Goal: Find specific page/section: Find specific page/section

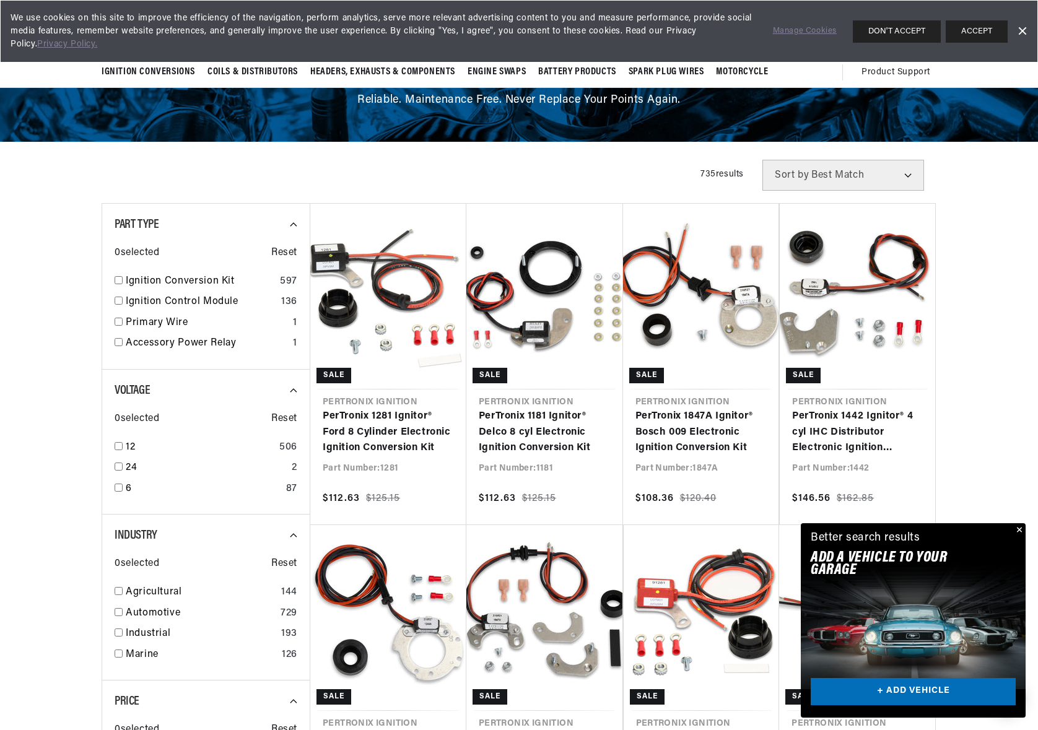
click at [1016, 527] on button "Close" at bounding box center [1017, 530] width 15 height 15
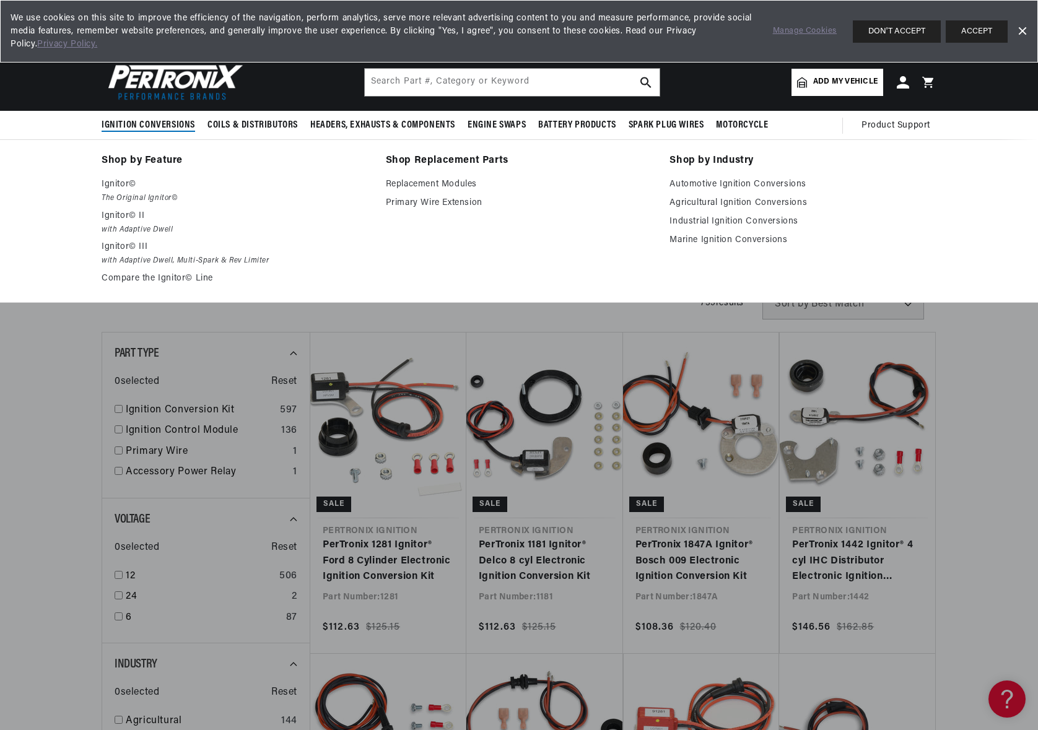
scroll to position [0, 662]
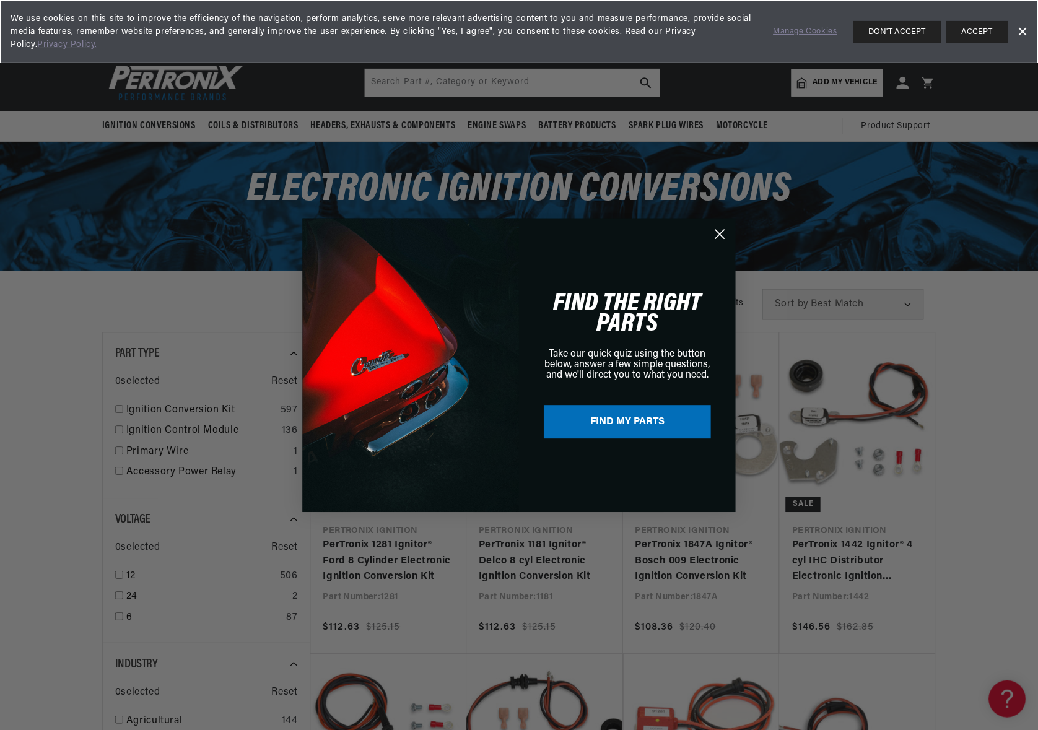
scroll to position [0, 1324]
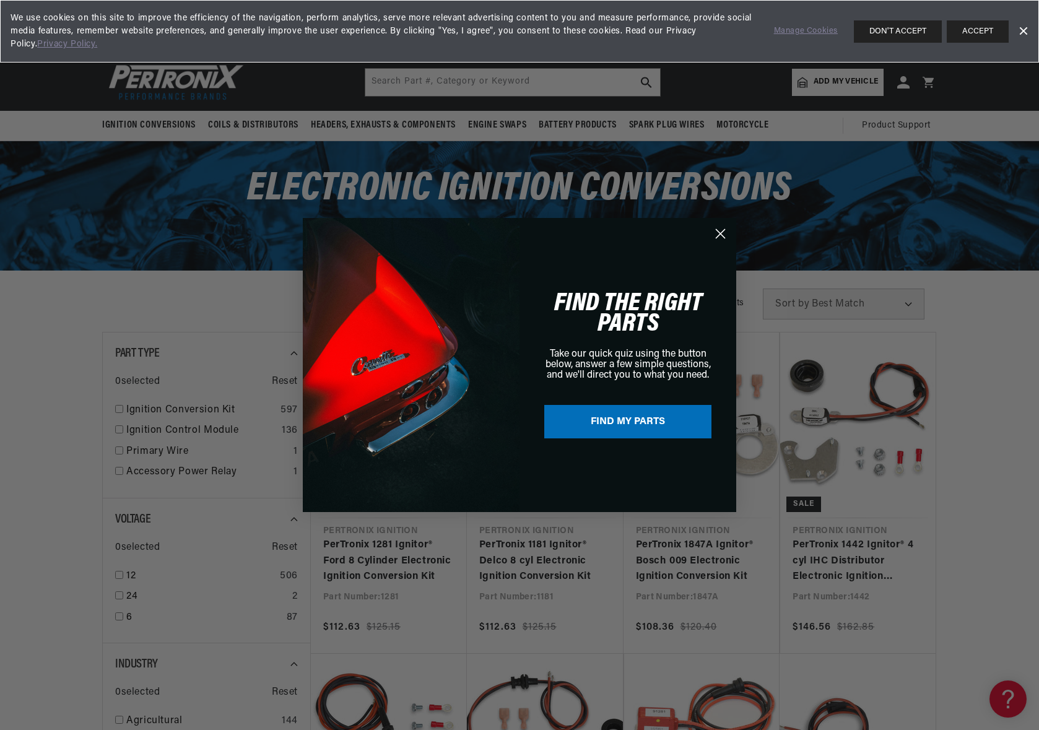
click at [719, 235] on icon "Close dialog" at bounding box center [720, 234] width 9 height 9
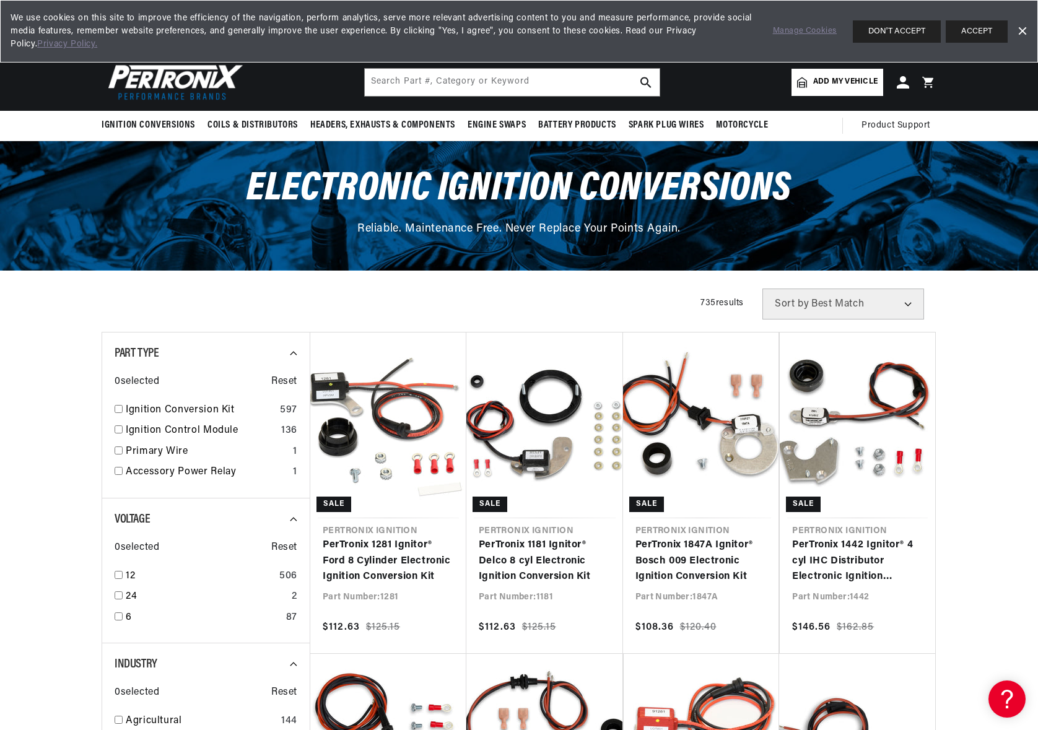
scroll to position [0, 0]
click at [420, 85] on input "text" at bounding box center [512, 82] width 295 height 27
type input "PV5M"
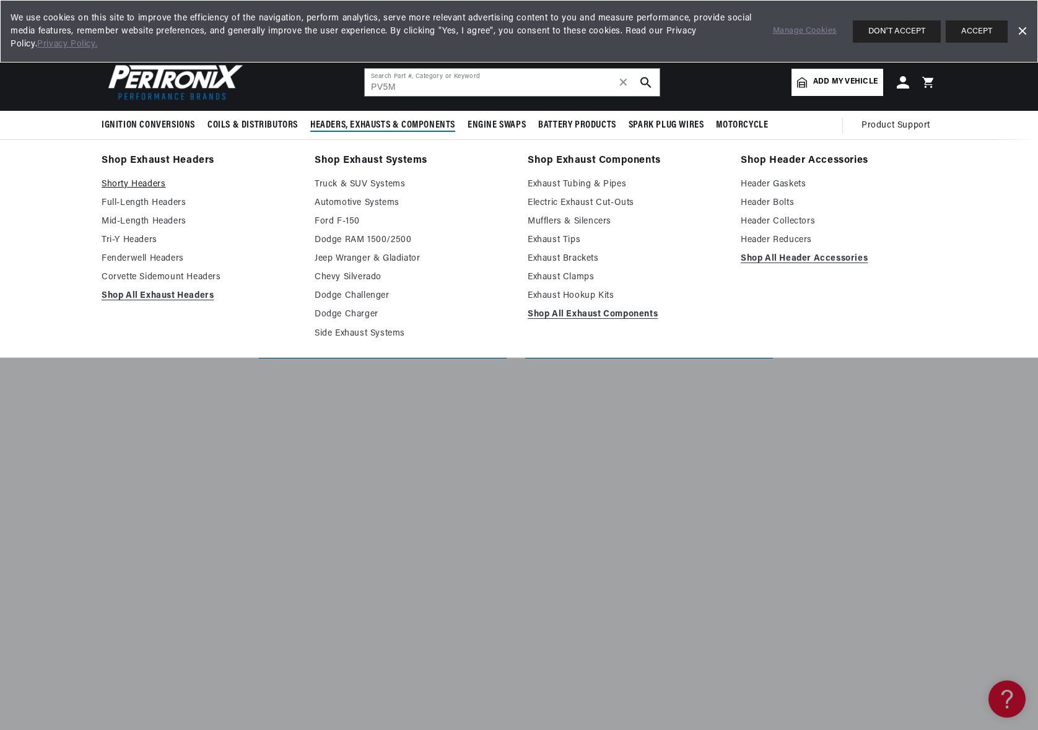
scroll to position [0, 662]
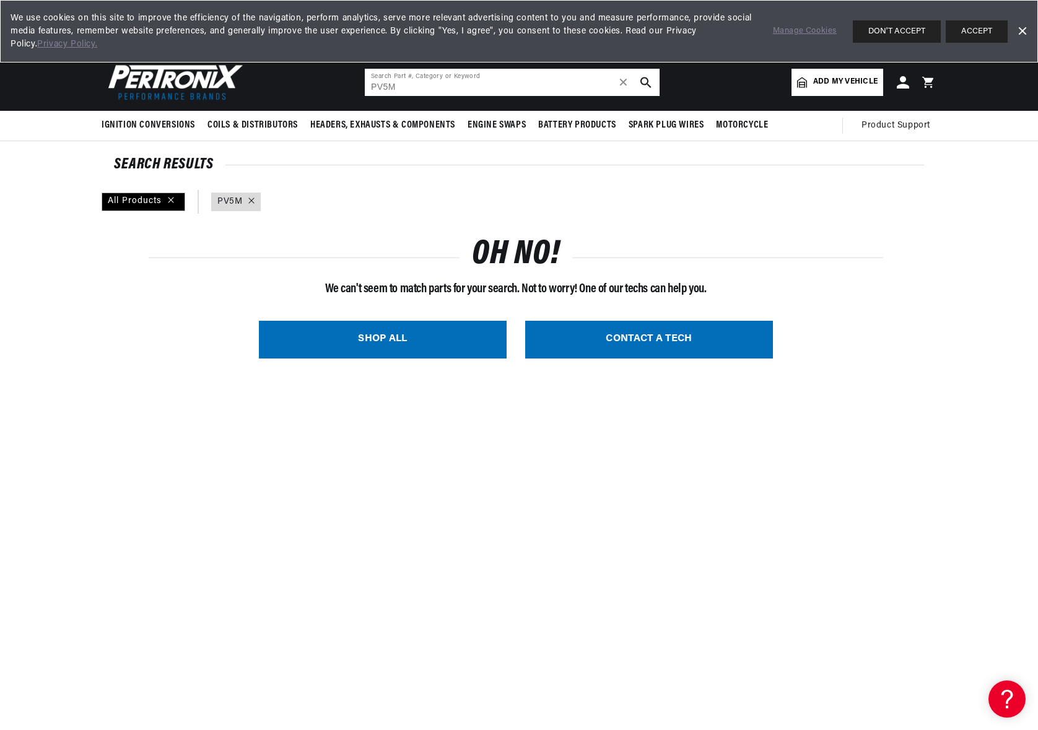
click at [431, 91] on input "PV5M" at bounding box center [512, 82] width 295 height 27
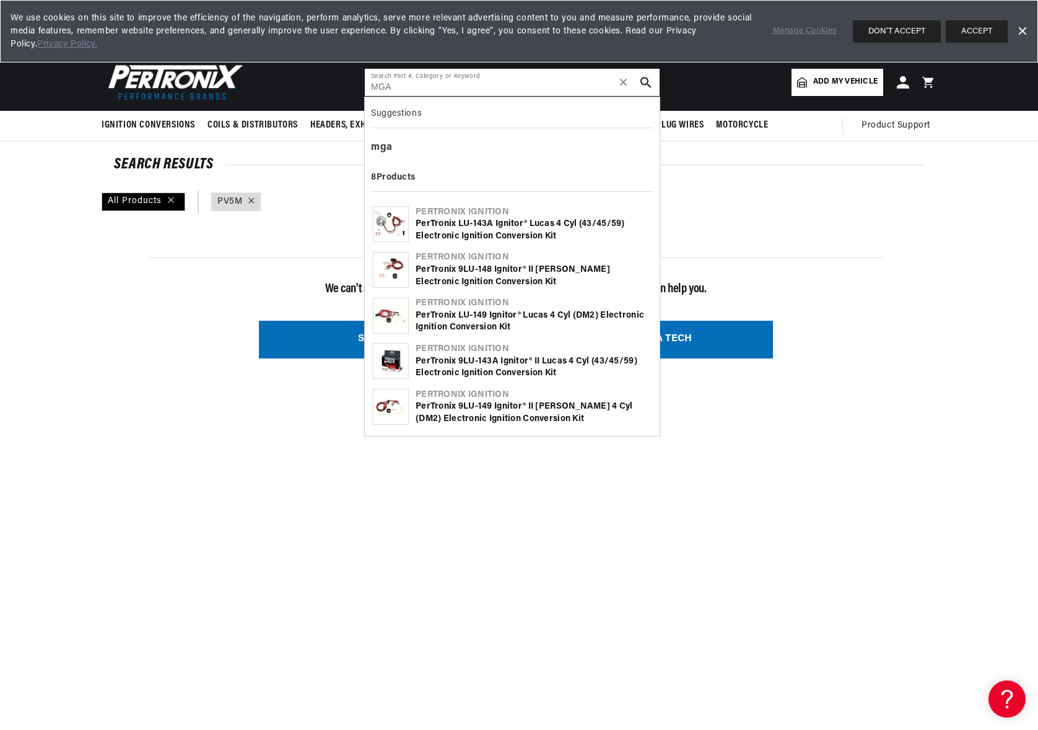
type input "MGA"
